Goal: Transaction & Acquisition: Download file/media

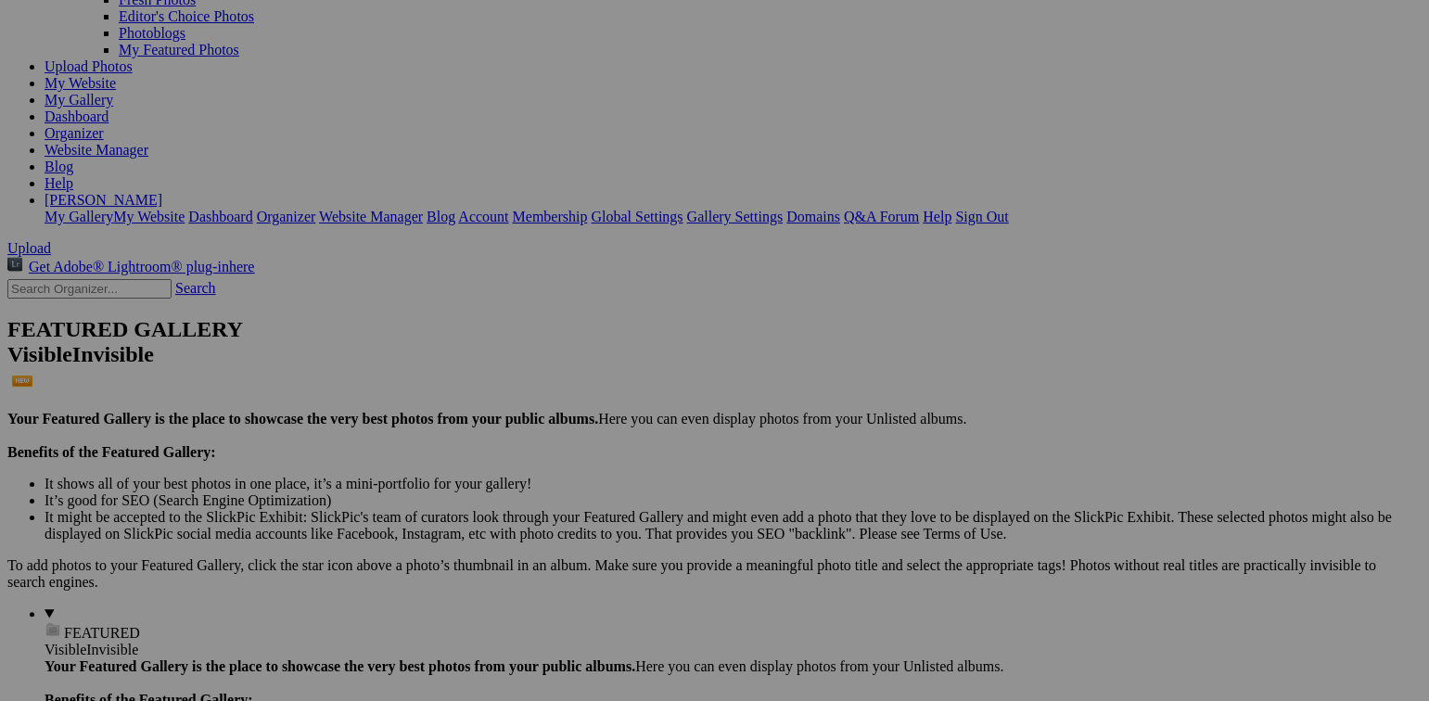
scroll to position [186, 0]
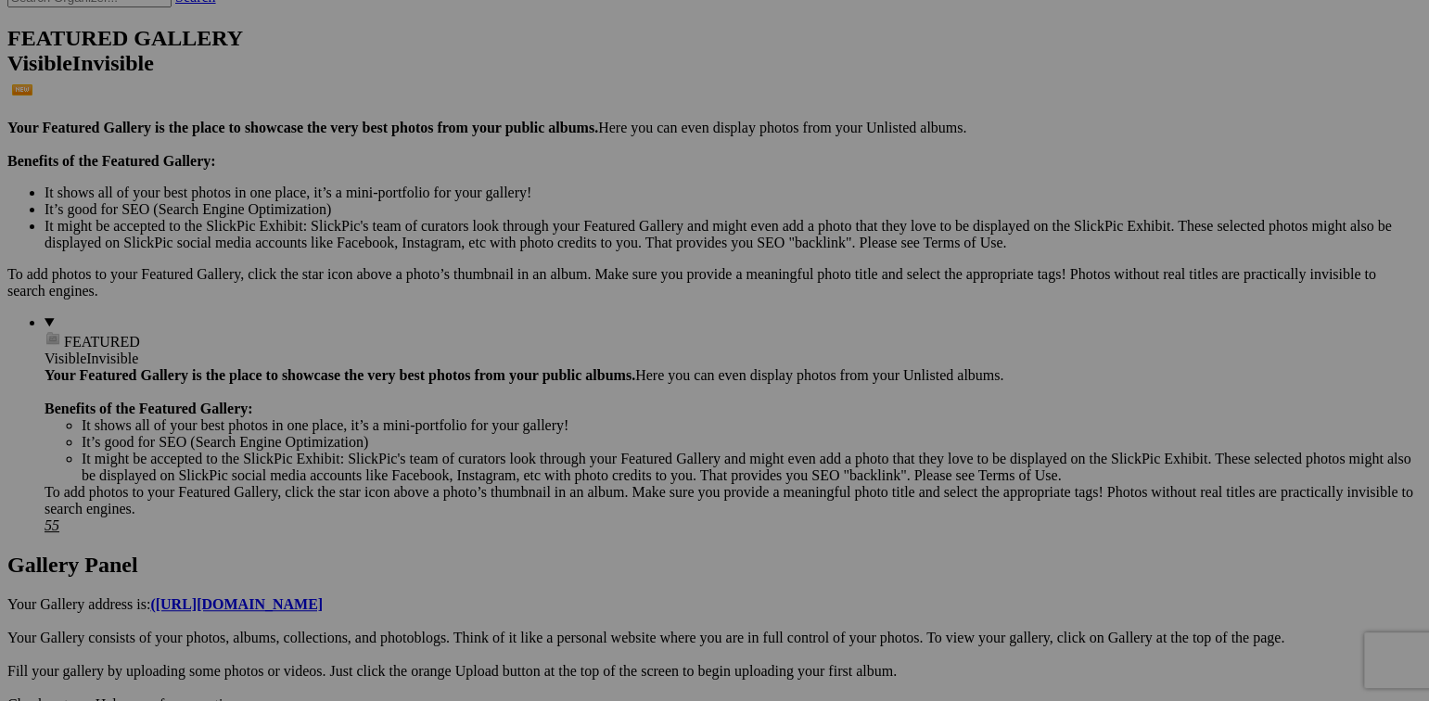
scroll to position [522, 0]
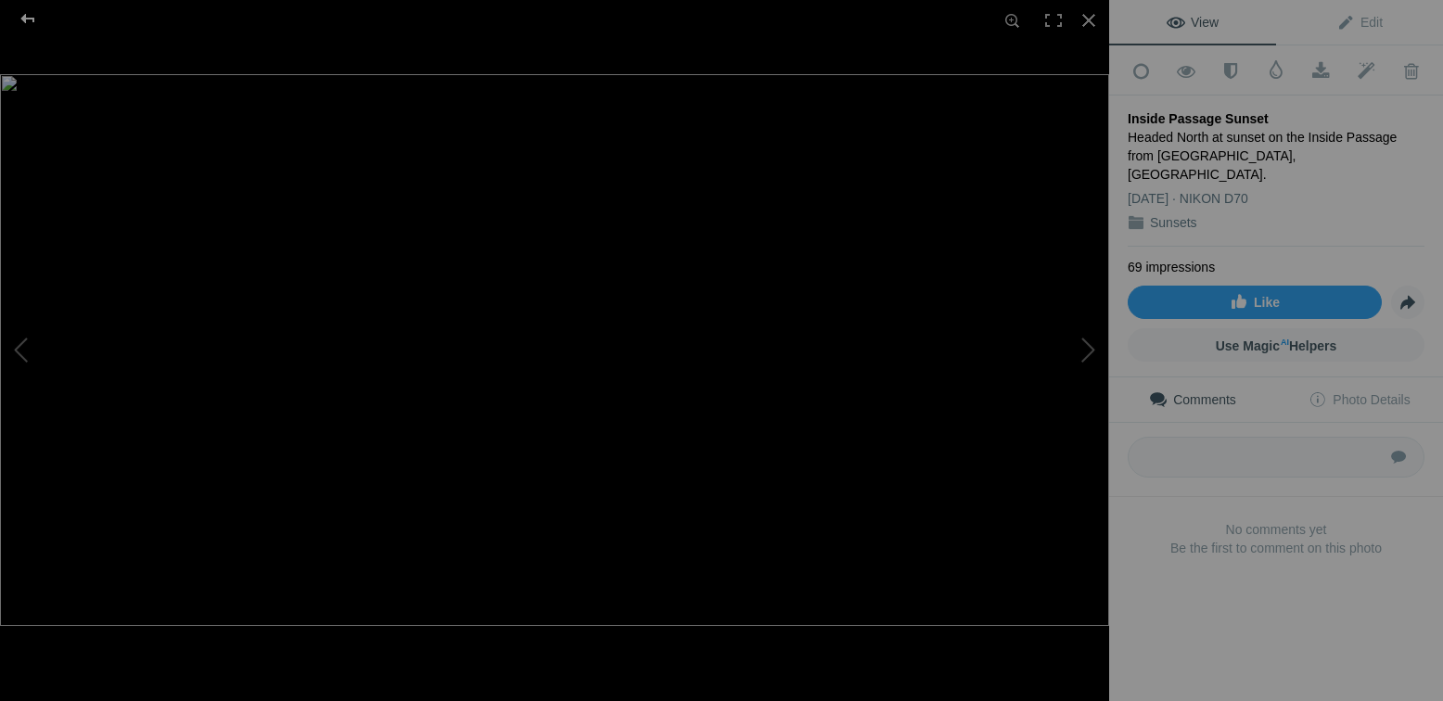
click at [31, 19] on div at bounding box center [27, 18] width 67 height 37
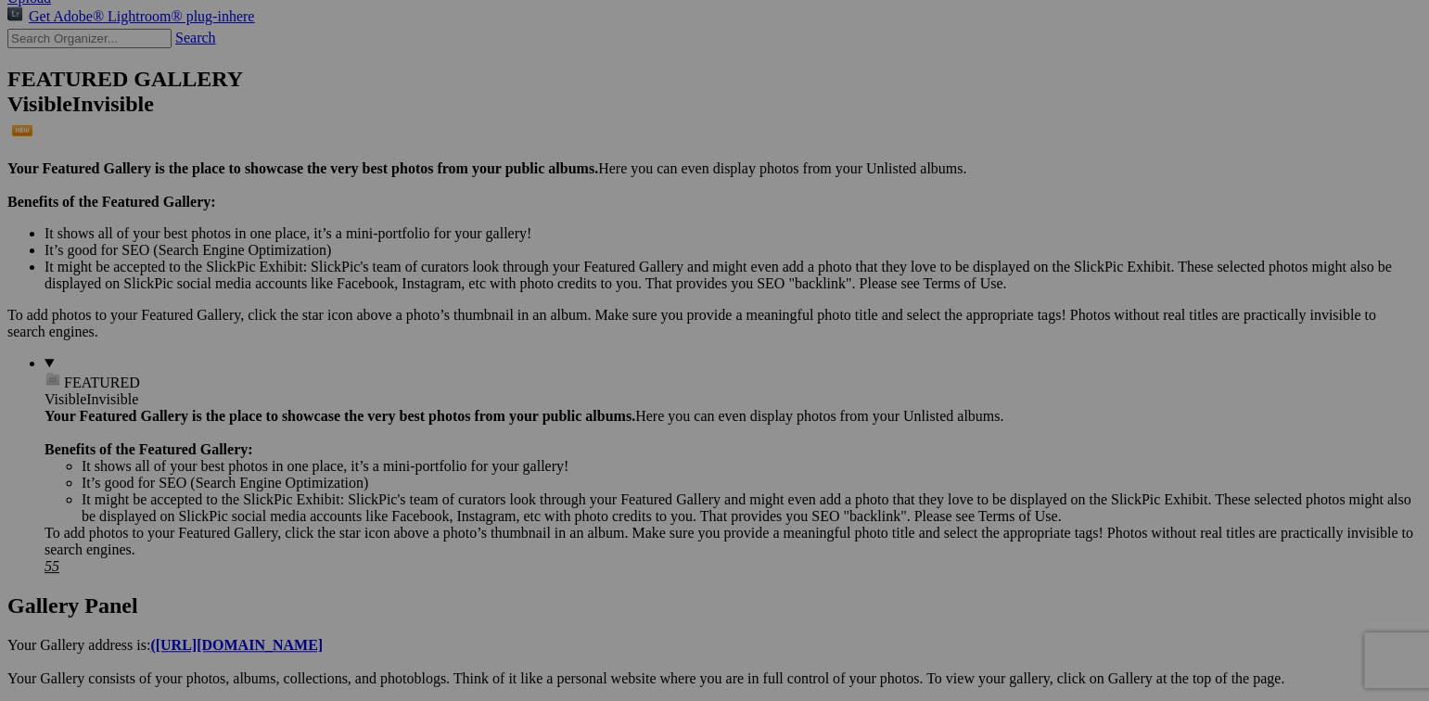
scroll to position [464, 0]
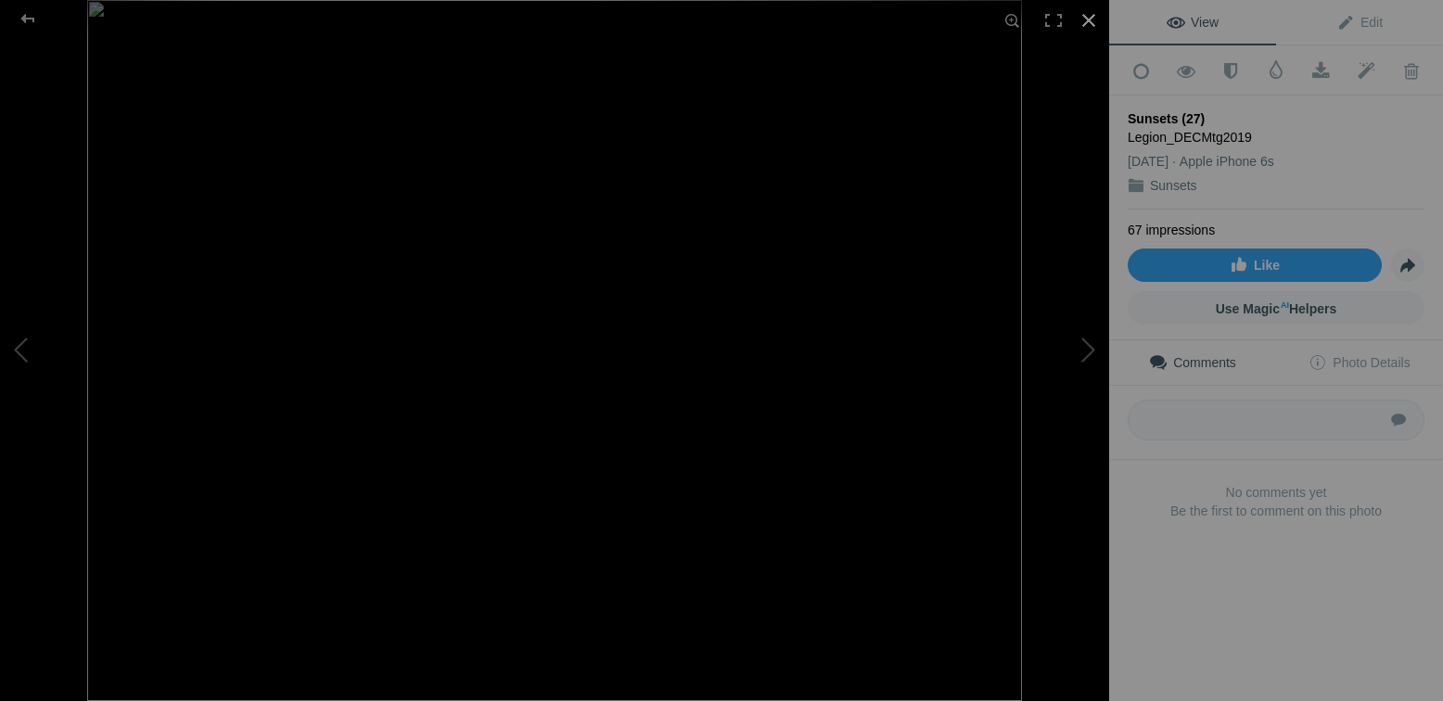
click at [1091, 21] on div at bounding box center [1089, 20] width 41 height 41
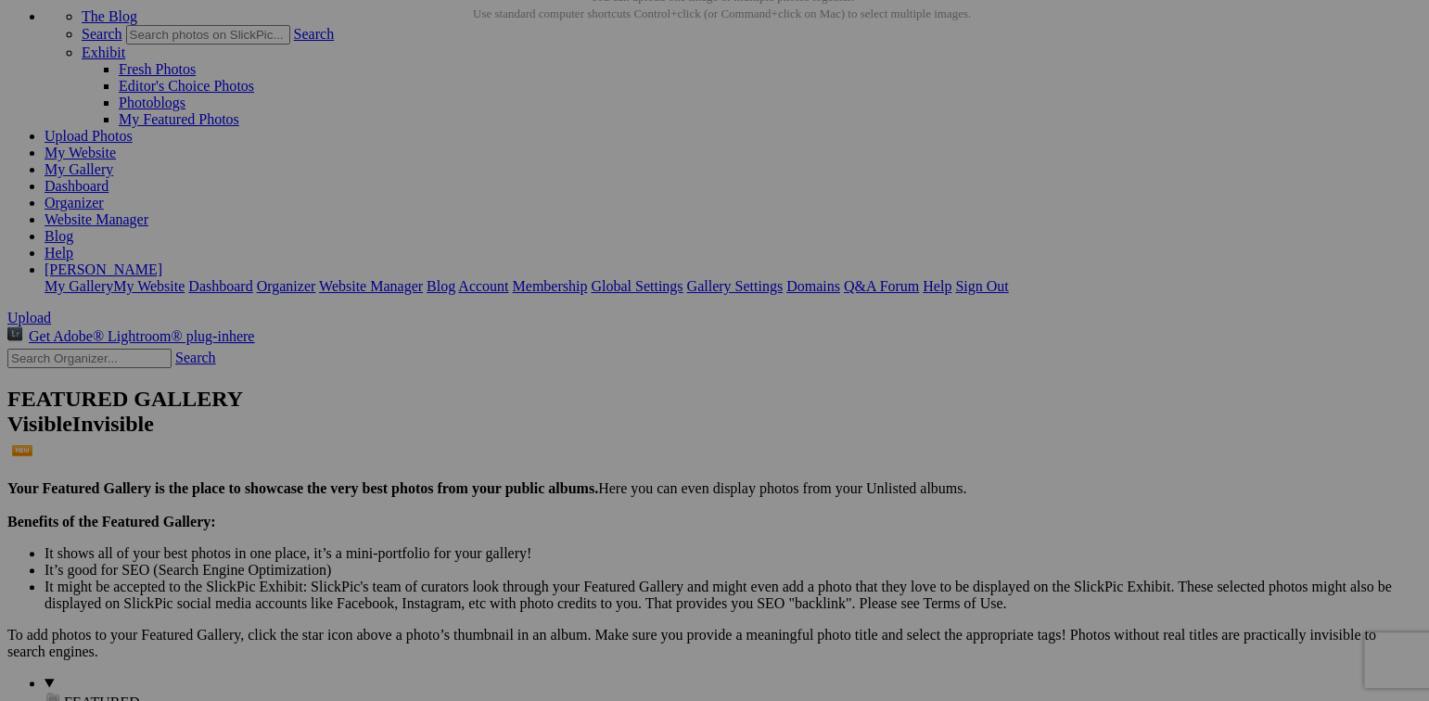
scroll to position [0, 0]
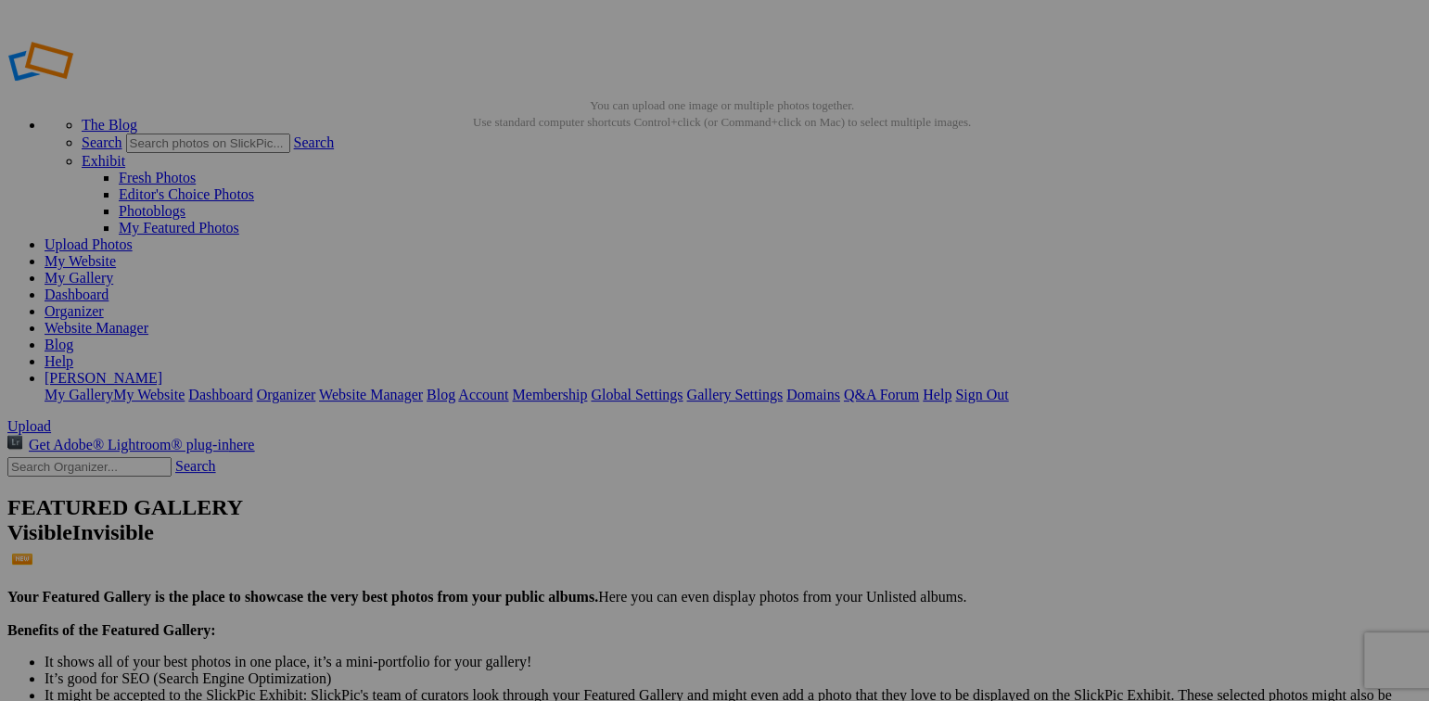
click at [1008, 387] on link "Sign Out" at bounding box center [981, 395] width 53 height 16
